Goal: Transaction & Acquisition: Purchase product/service

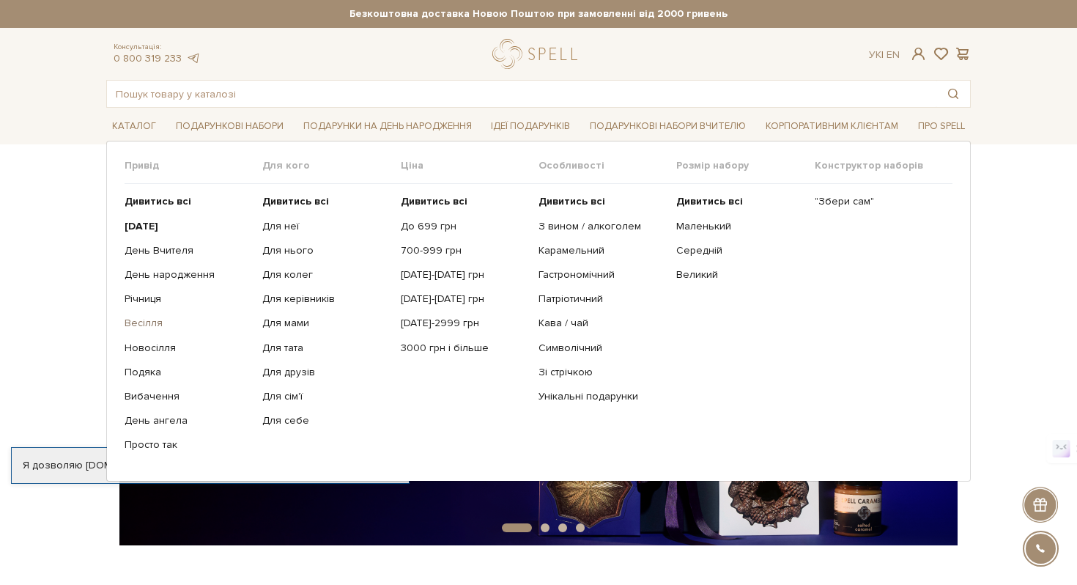
click at [147, 325] on link "Весілля" at bounding box center [188, 323] width 127 height 13
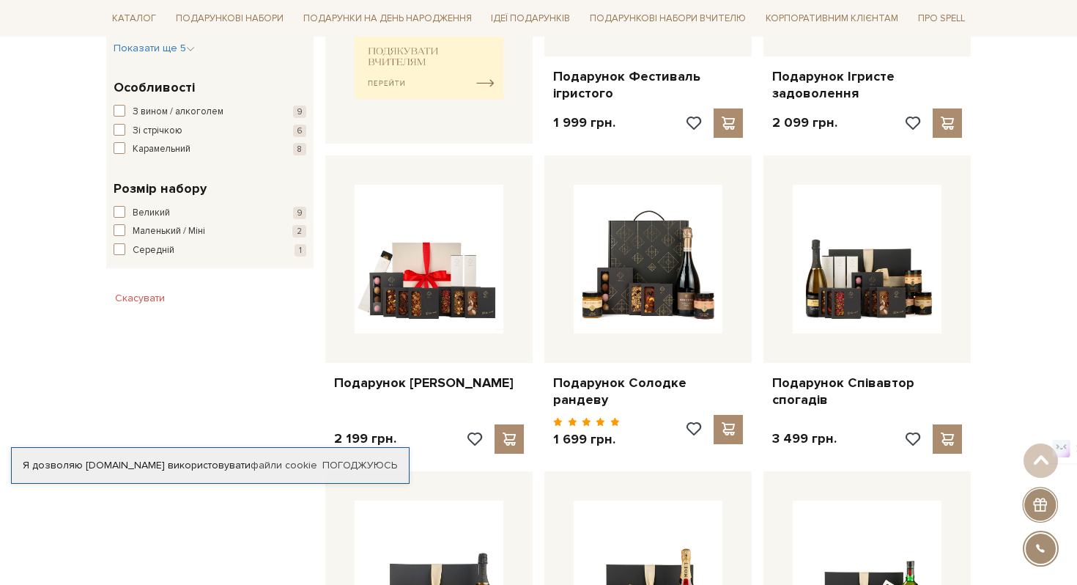
scroll to position [741, 0]
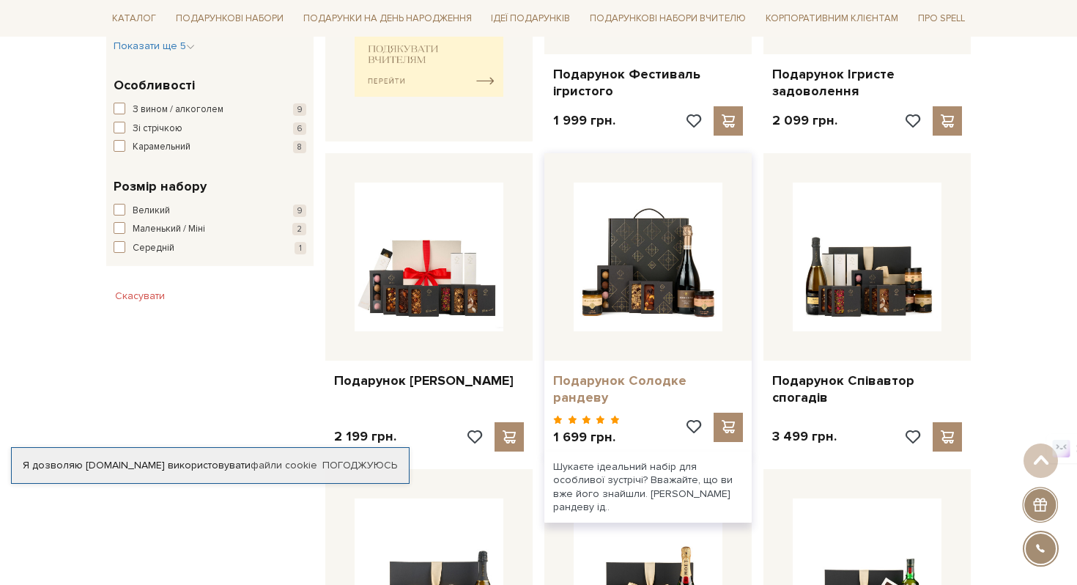
click at [674, 386] on link "Подарунок Солодке рандеву" at bounding box center [648, 389] width 190 height 34
